Goal: Go to known website: Go to known website

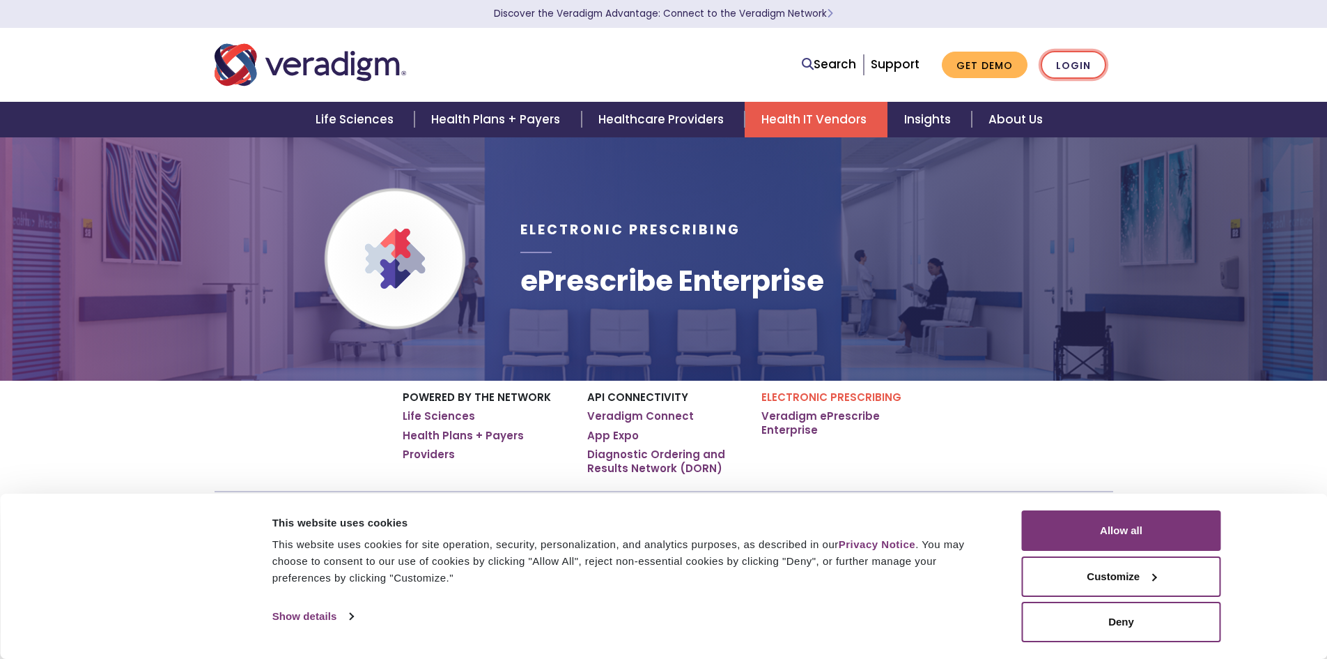
click at [1090, 62] on link "Login" at bounding box center [1074, 65] width 66 height 29
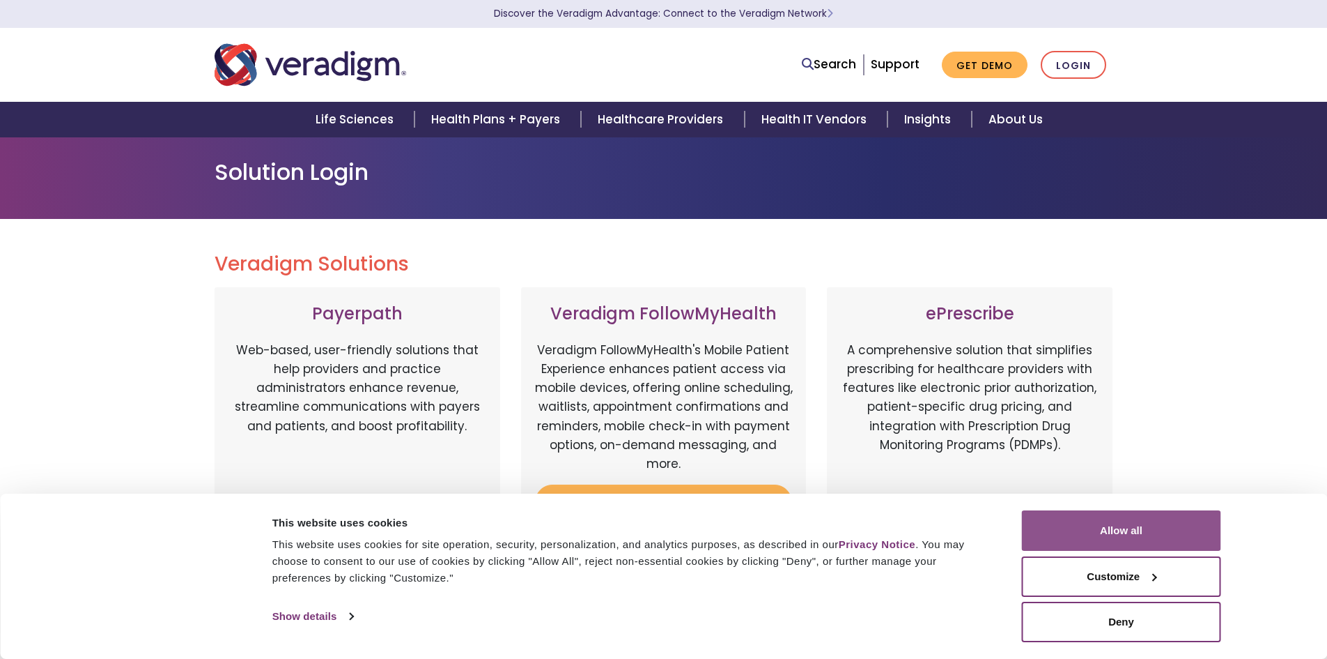
click at [1137, 533] on button "Allow all" at bounding box center [1121, 530] width 199 height 40
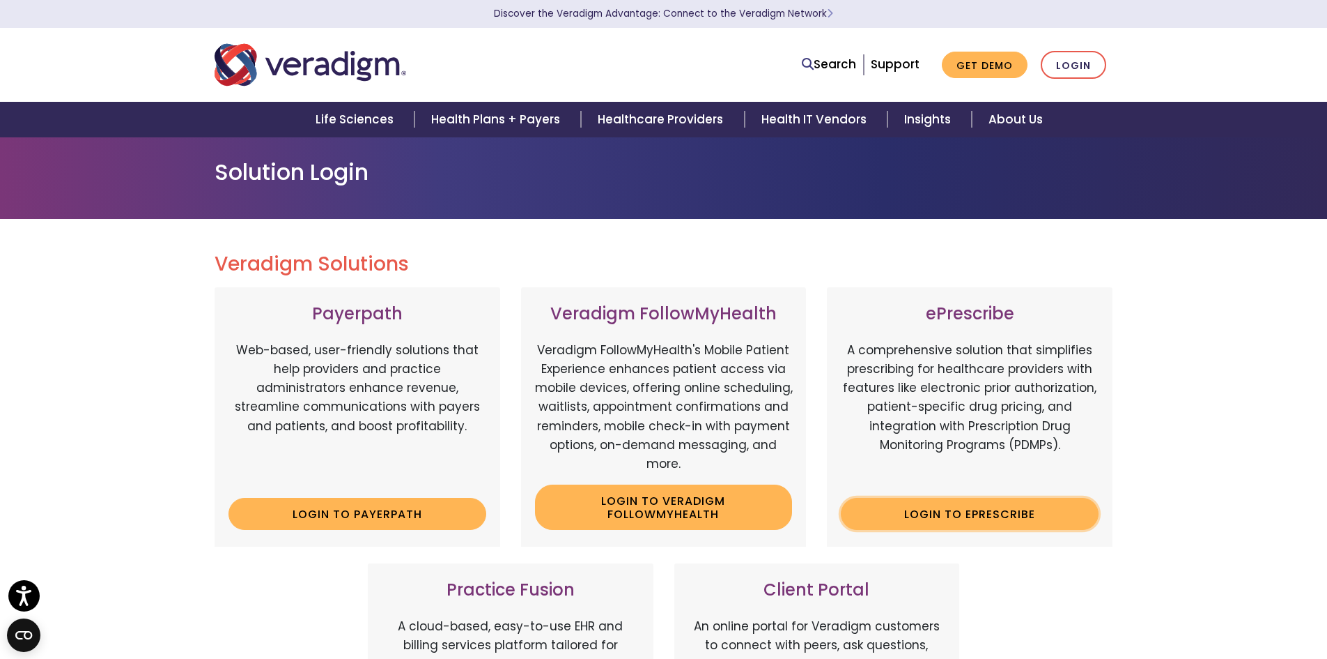
click at [1029, 515] on link "Login to ePrescribe" at bounding box center [970, 514] width 258 height 32
